Goal: Task Accomplishment & Management: Manage account settings

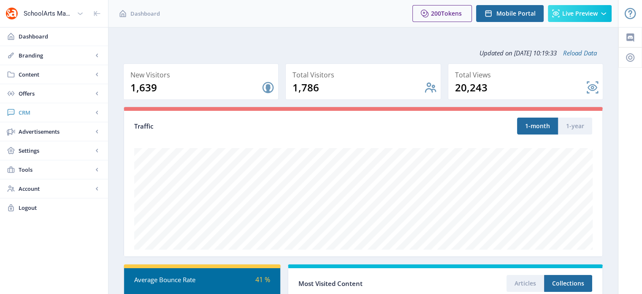
click at [29, 113] on span "CRM" at bounding box center [56, 112] width 74 height 8
click at [35, 133] on span "Readers" at bounding box center [63, 131] width 73 height 8
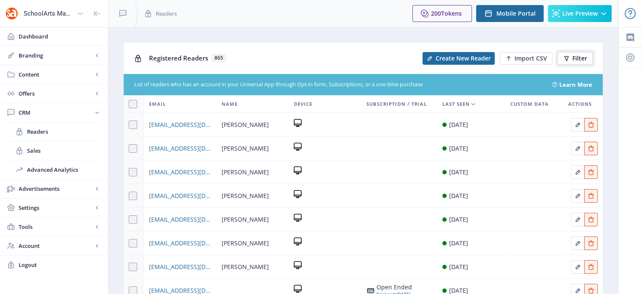
click at [578, 53] on button "Filter" at bounding box center [575, 58] width 35 height 13
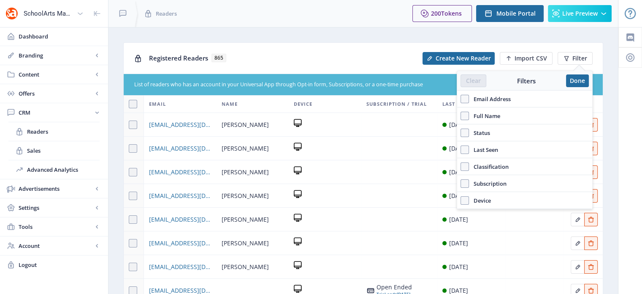
click at [483, 114] on span "Full Name" at bounding box center [484, 116] width 31 height 10
click at [461, 116] on input "Full Name" at bounding box center [461, 116] width 0 height 0
checkbox input "true"
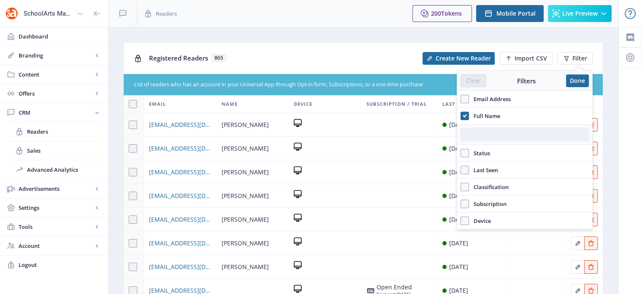
click at [491, 132] on input "text" at bounding box center [525, 135] width 128 height 14
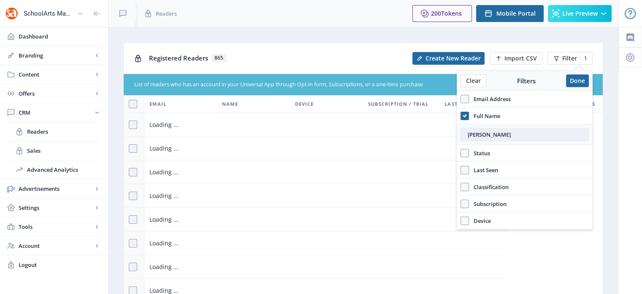
type input "[PERSON_NAME]"
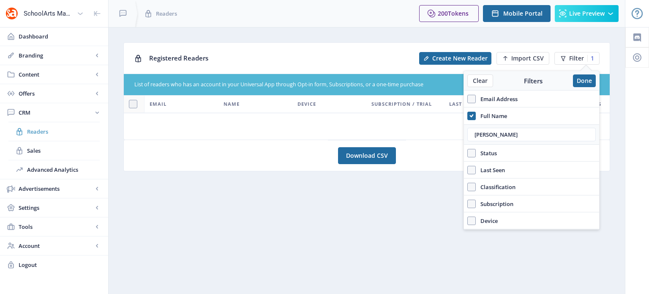
click at [42, 127] on span "Readers" at bounding box center [63, 131] width 73 height 8
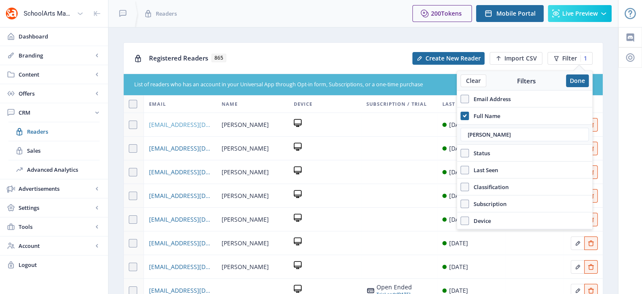
click at [191, 125] on span "[EMAIL_ADDRESS][DOMAIN_NAME]" at bounding box center [180, 125] width 62 height 10
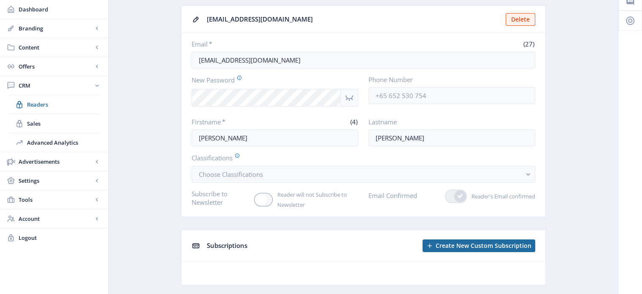
scroll to position [57, 0]
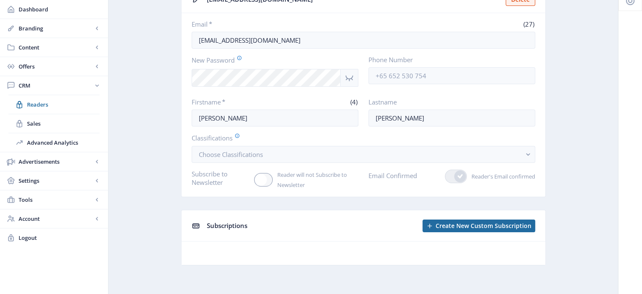
click at [227, 223] on span "Subscriptions" at bounding box center [227, 225] width 41 height 8
click at [196, 224] on icon at bounding box center [195, 225] width 7 height 5
click at [496, 227] on span "Create New Custom Subscription" at bounding box center [484, 225] width 96 height 7
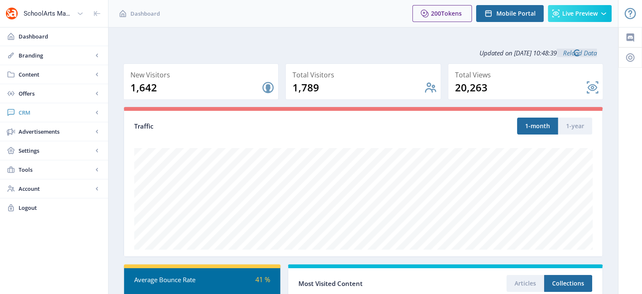
click at [29, 110] on span "CRM" at bounding box center [56, 112] width 74 height 8
click at [47, 130] on span "Readers" at bounding box center [63, 131] width 73 height 8
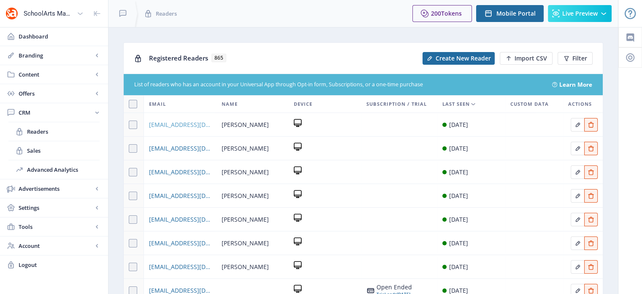
click at [183, 120] on span "[EMAIL_ADDRESS][DOMAIN_NAME]" at bounding box center [180, 125] width 62 height 10
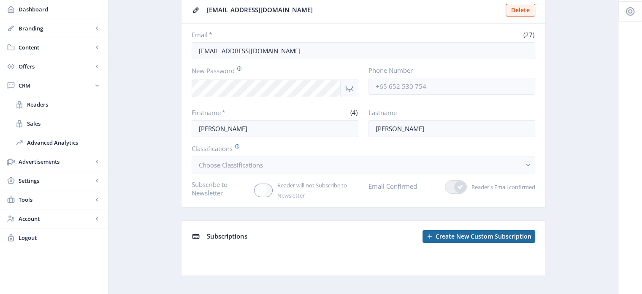
scroll to position [57, 0]
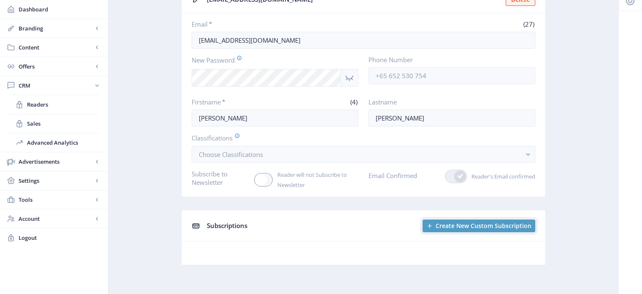
click at [452, 223] on span "Create New Custom Subscription" at bounding box center [484, 225] width 96 height 7
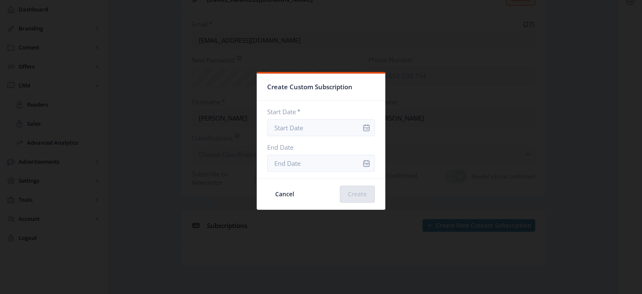
scroll to position [0, 0]
click at [362, 130] on icon "info" at bounding box center [366, 127] width 8 height 8
click at [297, 120] on input "Start Date *" at bounding box center [321, 127] width 108 height 17
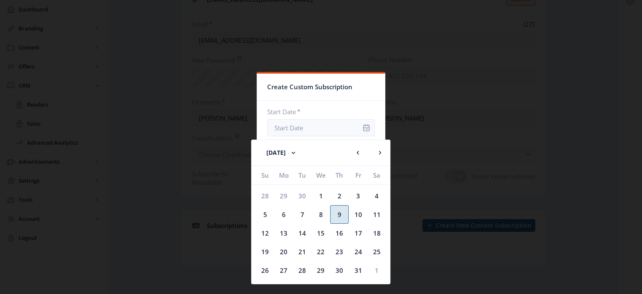
click at [341, 215] on div "9" at bounding box center [339, 214] width 19 height 19
type input "[DATE]"
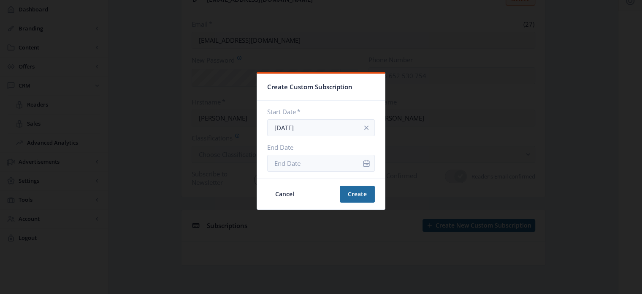
click at [362, 162] on icon "info" at bounding box center [366, 163] width 8 height 8
click at [362, 163] on icon "info" at bounding box center [366, 163] width 8 height 8
click at [312, 168] on input "End Date" at bounding box center [321, 163] width 108 height 17
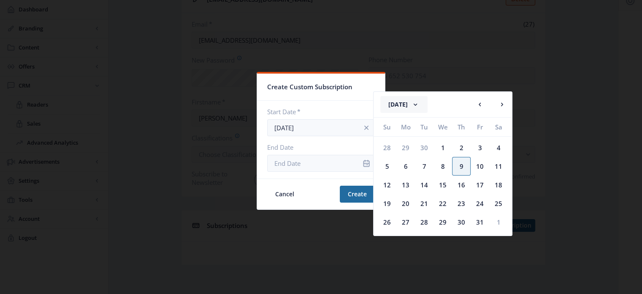
click at [420, 103] on rect at bounding box center [415, 104] width 8 height 8
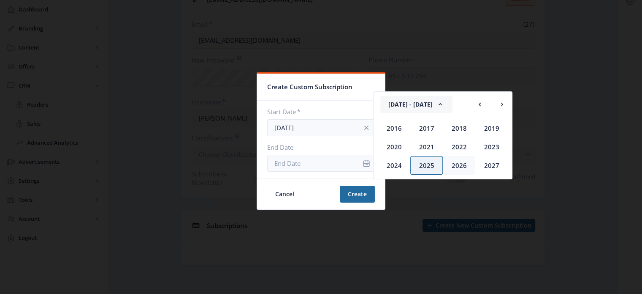
click at [465, 163] on div "2026" at bounding box center [459, 165] width 33 height 19
click at [430, 165] on div "Oct" at bounding box center [427, 165] width 33 height 19
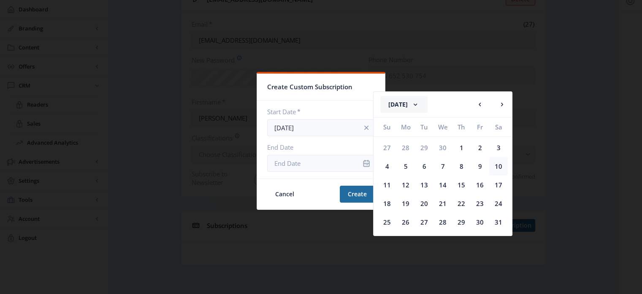
click at [499, 166] on div "10" at bounding box center [499, 166] width 19 height 19
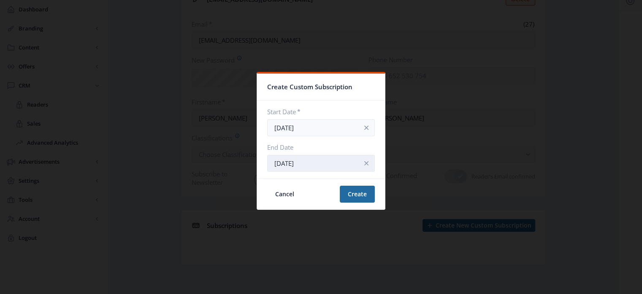
click at [299, 166] on input "Oct 10, 2026" at bounding box center [321, 163] width 108 height 17
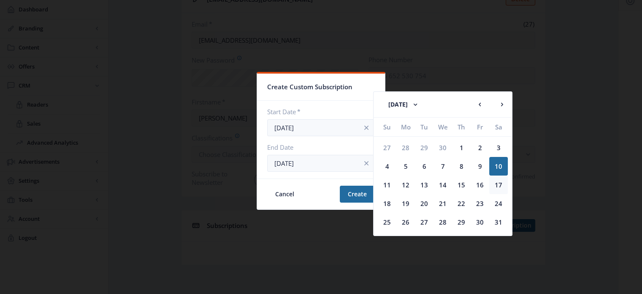
click at [498, 183] on div "17" at bounding box center [499, 184] width 19 height 19
type input "Oct 17, 2026"
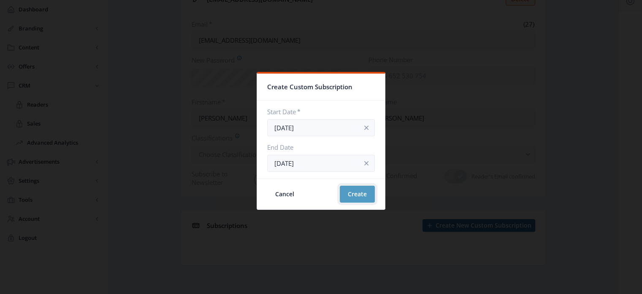
click at [358, 196] on button "Create" at bounding box center [357, 193] width 35 height 17
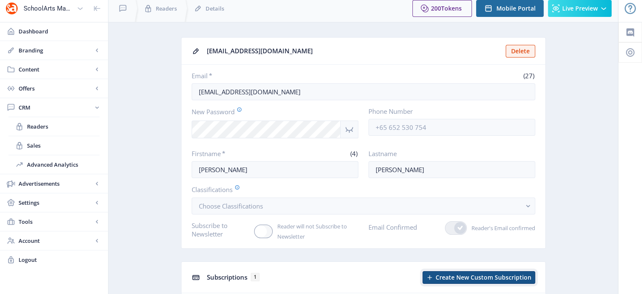
scroll to position [3, 0]
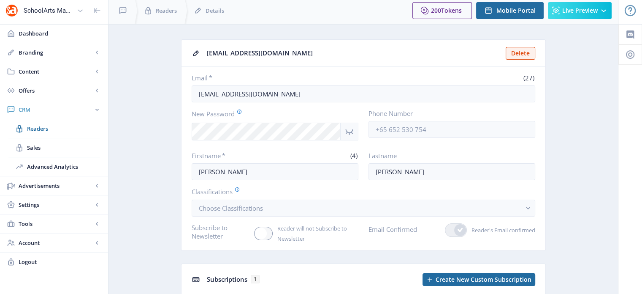
click at [33, 109] on span "CRM" at bounding box center [56, 109] width 74 height 8
click at [232, 277] on div "You have unsaved changes Discard Changes Save Changes" at bounding box center [321, 280] width 558 height 27
click at [32, 111] on span "CRM" at bounding box center [56, 109] width 74 height 8
click at [35, 125] on span "Readers" at bounding box center [63, 128] width 73 height 8
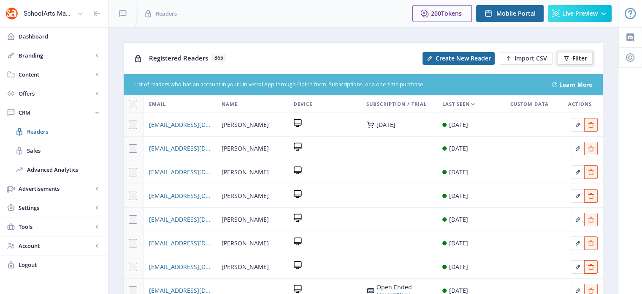
click at [578, 60] on span "Filter" at bounding box center [580, 58] width 15 height 7
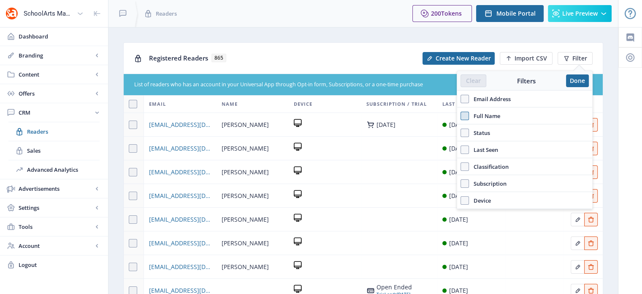
click at [465, 116] on span at bounding box center [465, 116] width 8 height 8
click at [461, 116] on input "Full Name" at bounding box center [461, 116] width 0 height 0
checkbox input "true"
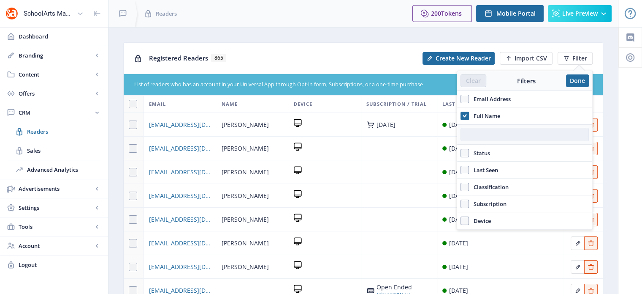
click at [476, 129] on input "text" at bounding box center [525, 135] width 128 height 14
paste input "Erica Fojtik"
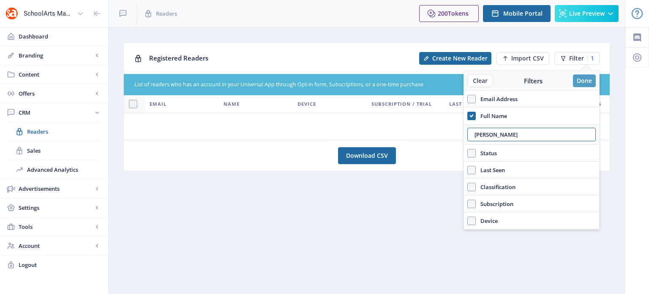
type input "Erica Fojtik"
click at [584, 78] on button "Done" at bounding box center [584, 80] width 23 height 13
